Goal: Find contact information: Find contact information

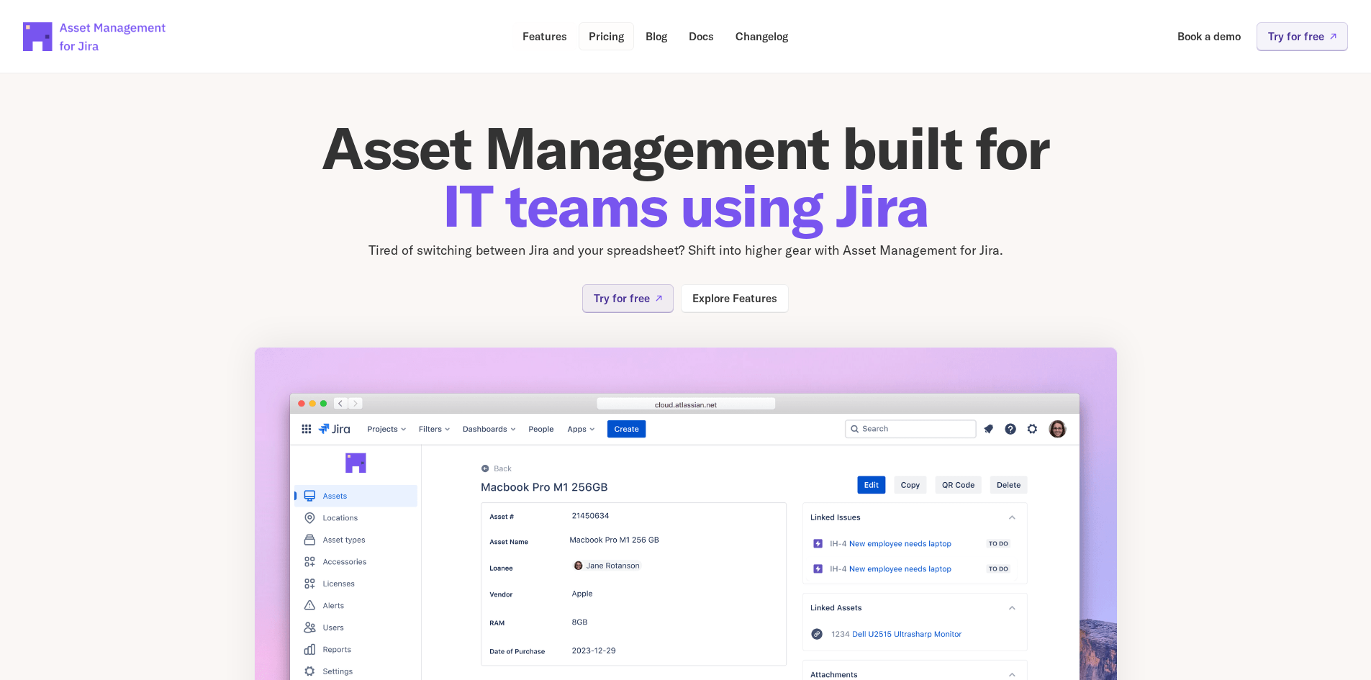
click at [604, 32] on p "Pricing" at bounding box center [605, 36] width 35 height 11
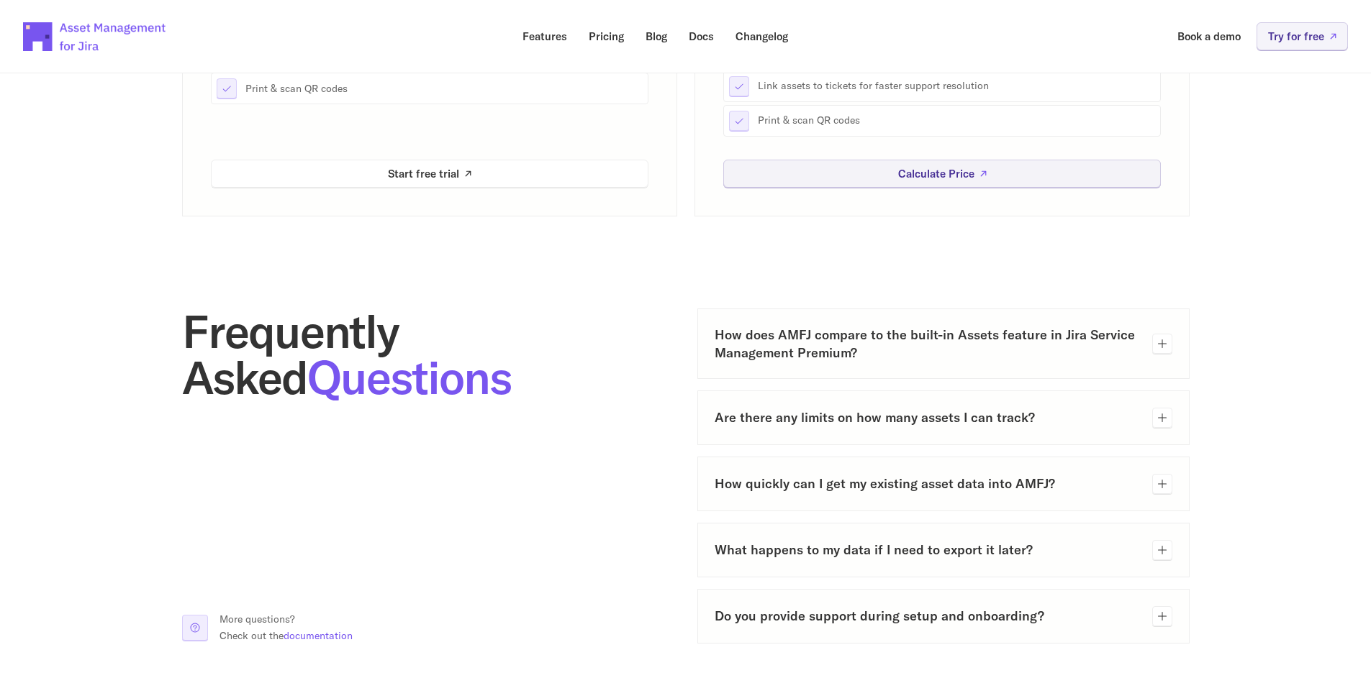
scroll to position [810, 0]
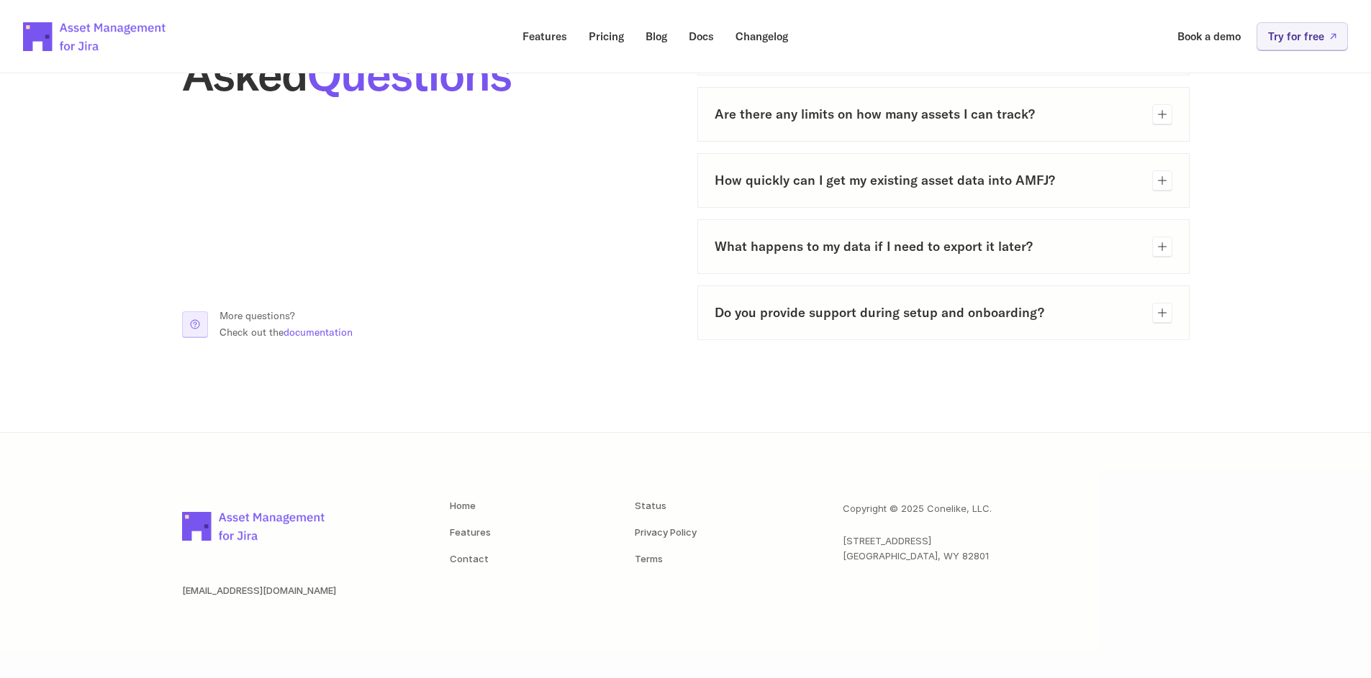
click at [438, 567] on div "[EMAIL_ADDRESS][DOMAIN_NAME] Home Features Contact Status Privacy Policy Terms …" at bounding box center [685, 575] width 1007 height 148
click at [460, 555] on link "Contact" at bounding box center [469, 559] width 39 height 12
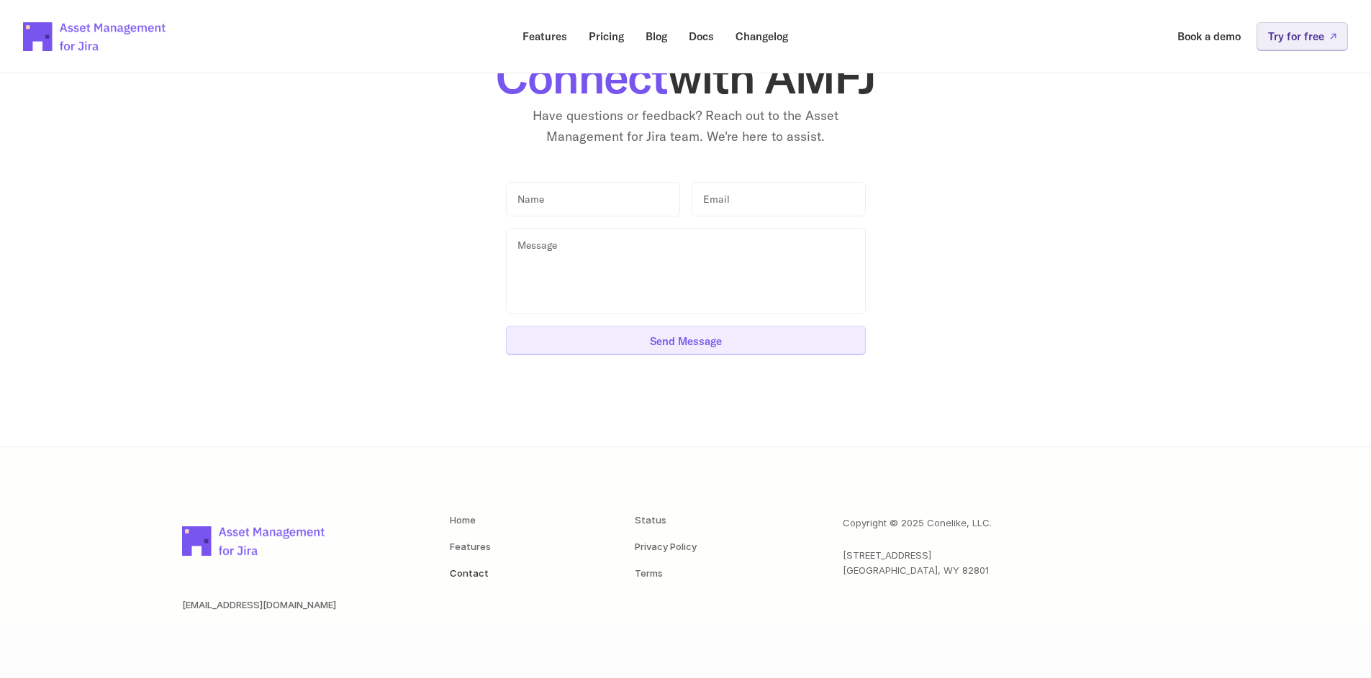
scroll to position [120, 0]
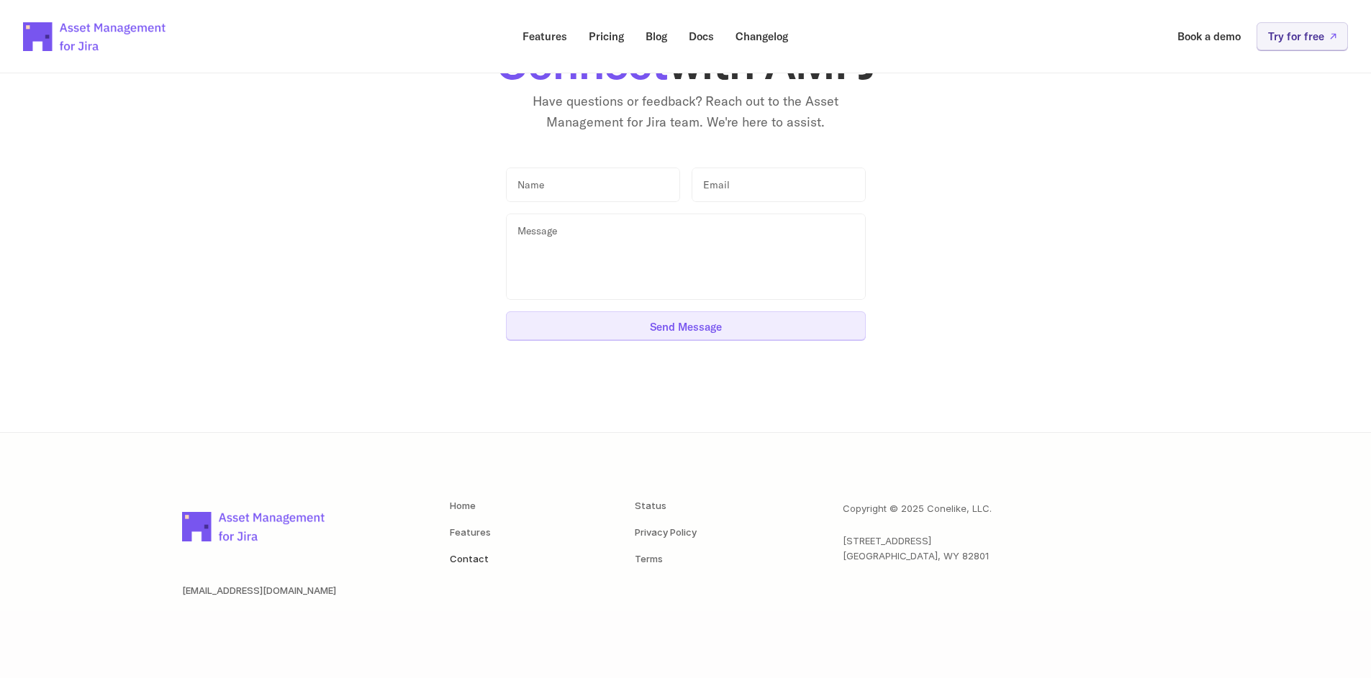
click at [236, 520] on img at bounding box center [254, 526] width 144 height 50
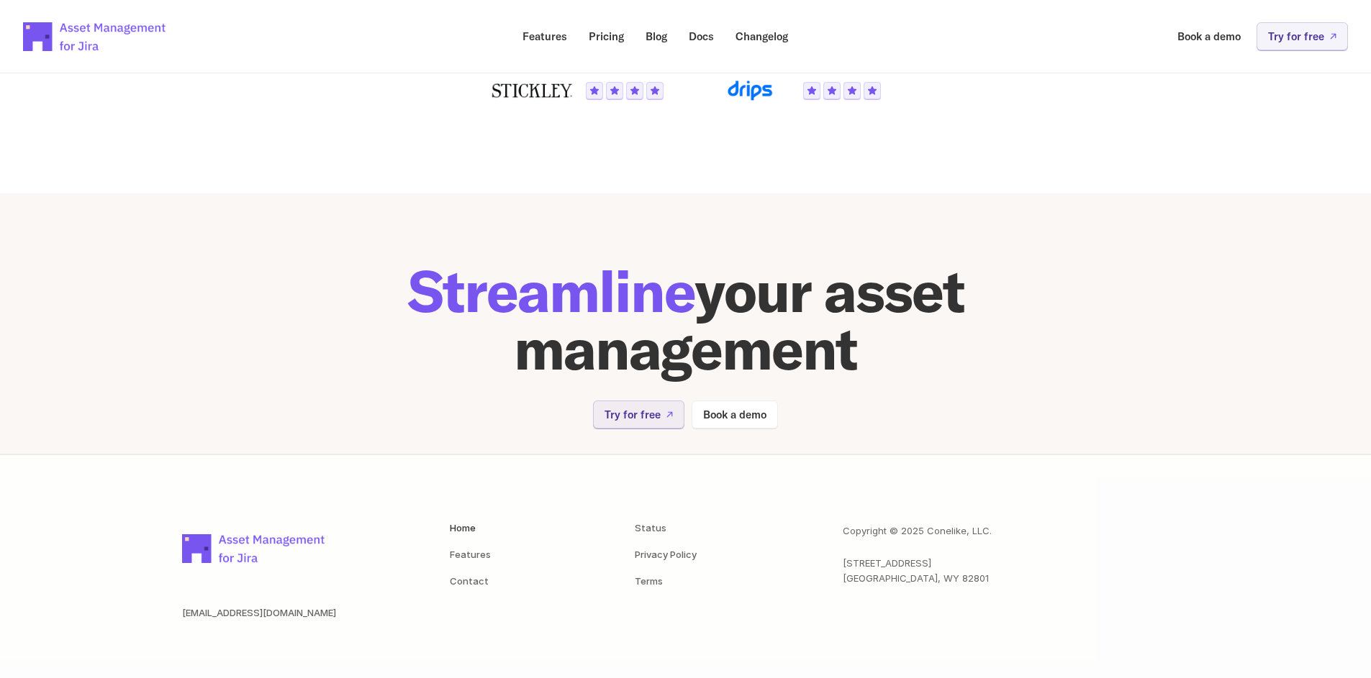
scroll to position [2837, 0]
